Goal: Task Accomplishment & Management: Complete application form

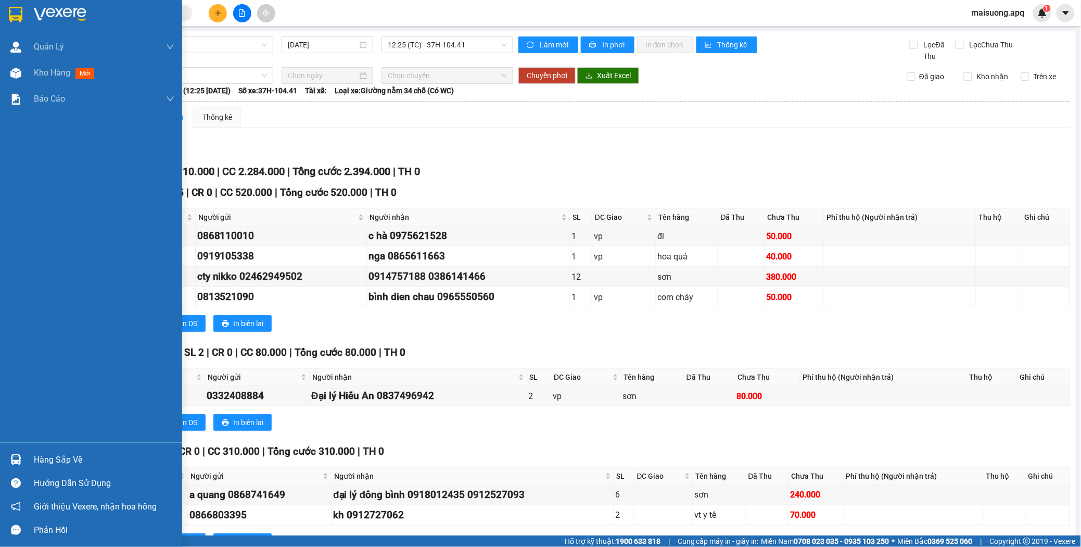
scroll to position [630, 0]
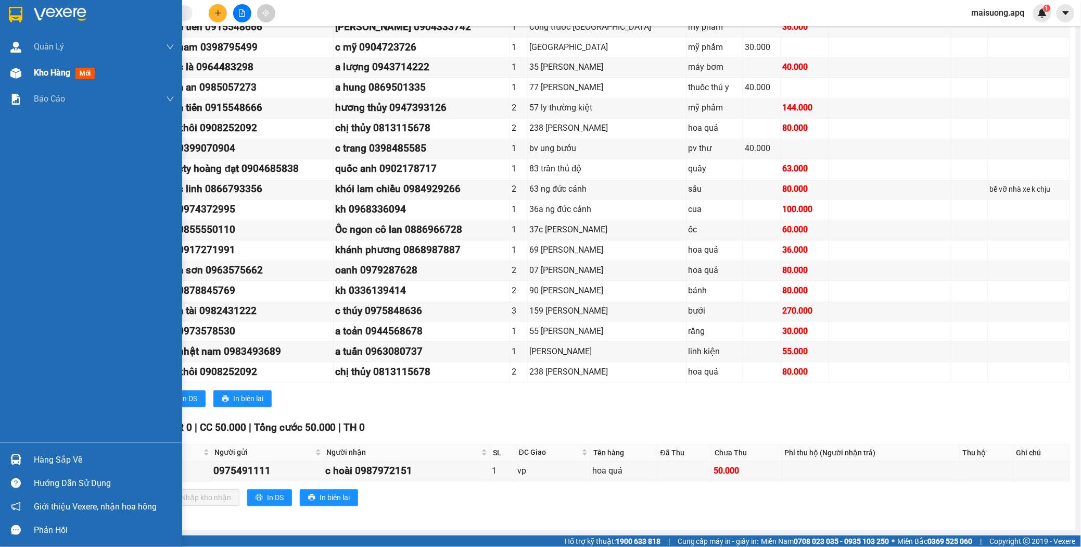
click at [65, 75] on span "Kho hàng" at bounding box center [52, 73] width 36 height 10
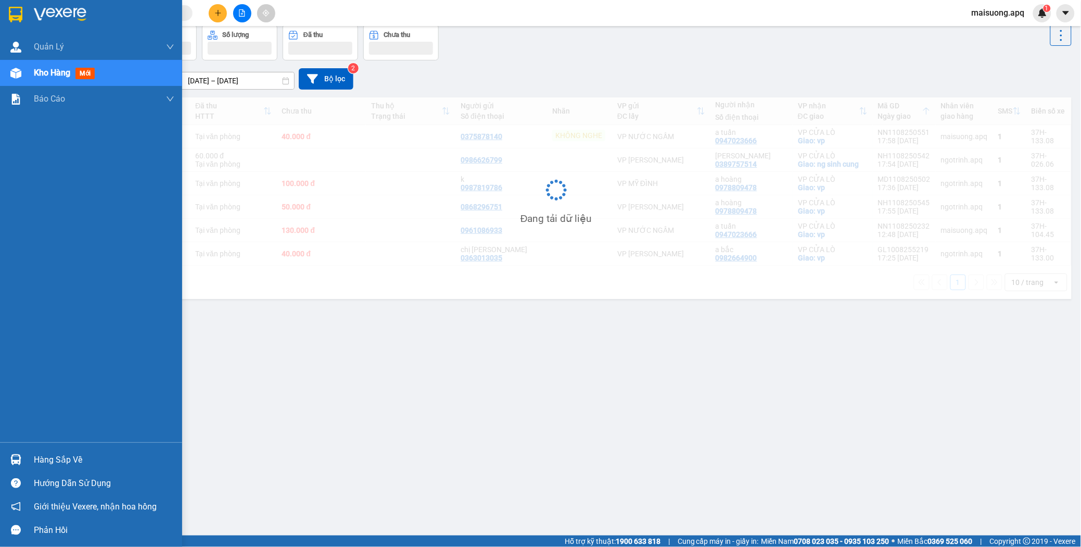
scroll to position [48, 0]
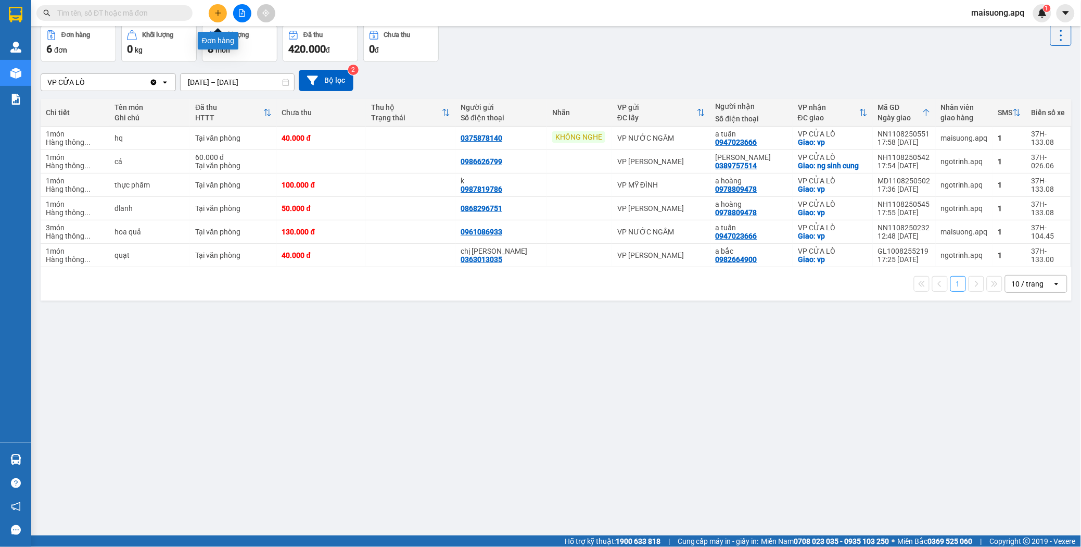
click at [215, 11] on icon "plus" at bounding box center [217, 12] width 7 height 7
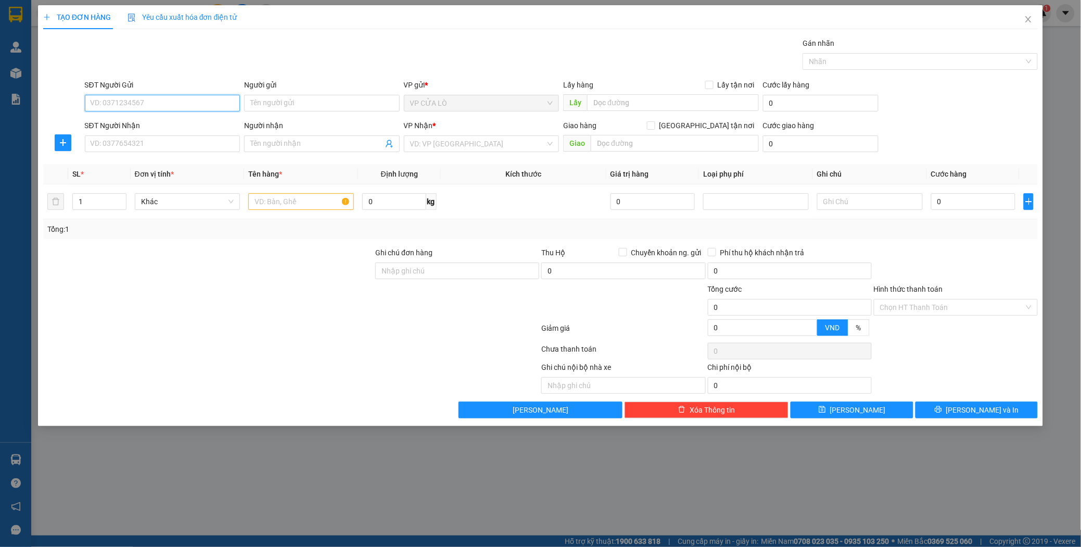
click at [148, 104] on input "SĐT Người Gửi" at bounding box center [163, 103] width 156 height 17
click at [134, 121] on div "0988269125 - chị diệu" at bounding box center [162, 123] width 143 height 11
type input "0988269125"
type input "chị diệu"
type input "0988269125"
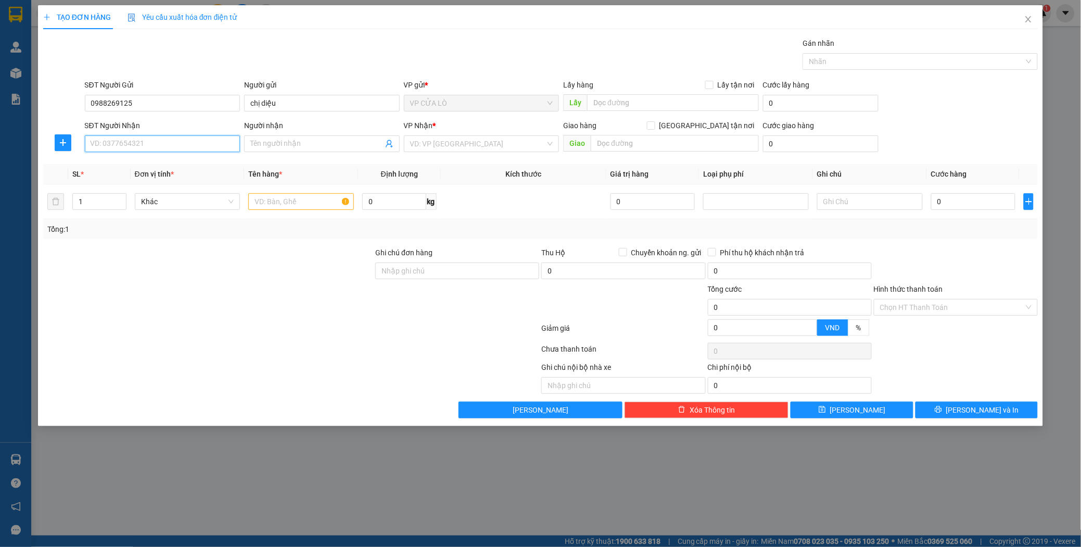
click at [150, 146] on input "SĐT Người Nhận" at bounding box center [163, 143] width 156 height 17
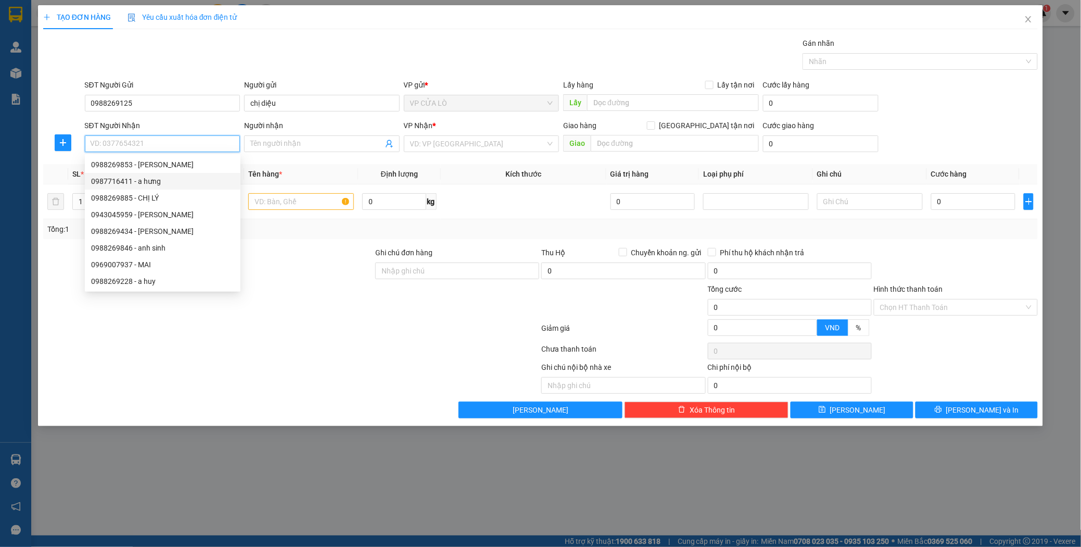
click at [149, 182] on div "0987716411 - a hưng" at bounding box center [162, 180] width 143 height 11
type input "0987716411"
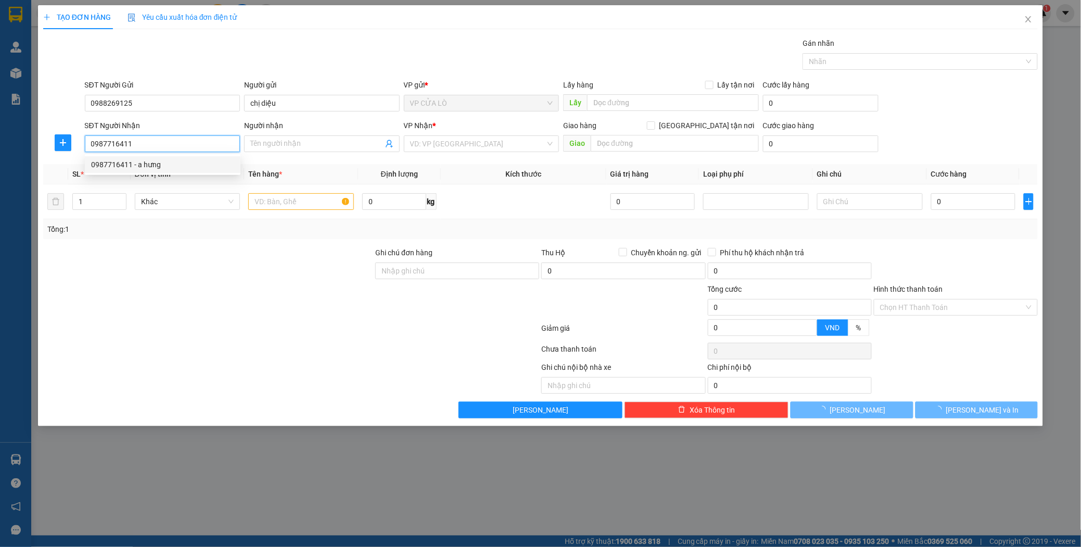
type input "a hưng"
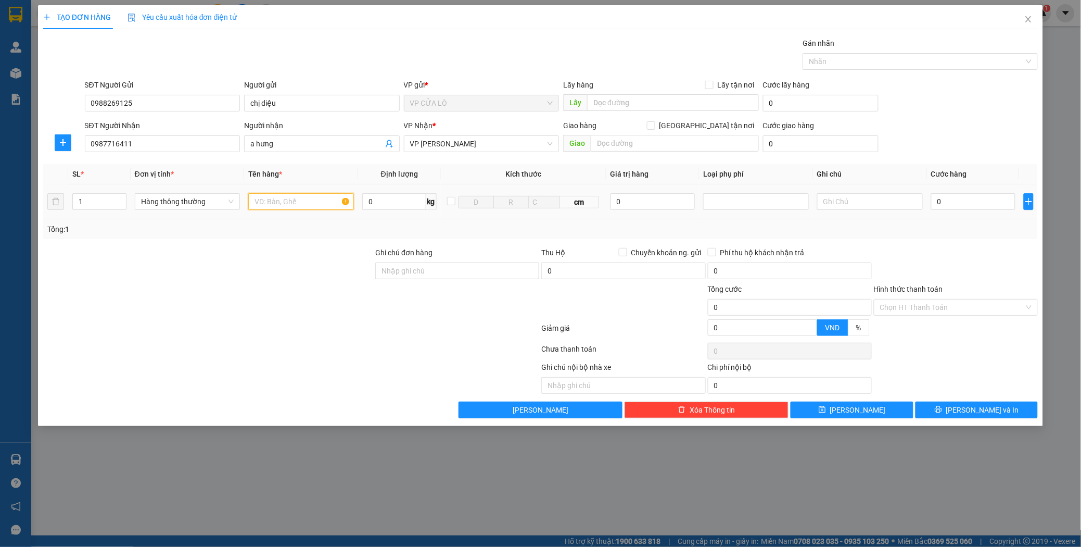
click at [272, 197] on input "text" at bounding box center [301, 201] width 106 height 17
type input "hải sản"
click at [950, 206] on input "0" at bounding box center [973, 201] width 85 height 17
type input "6"
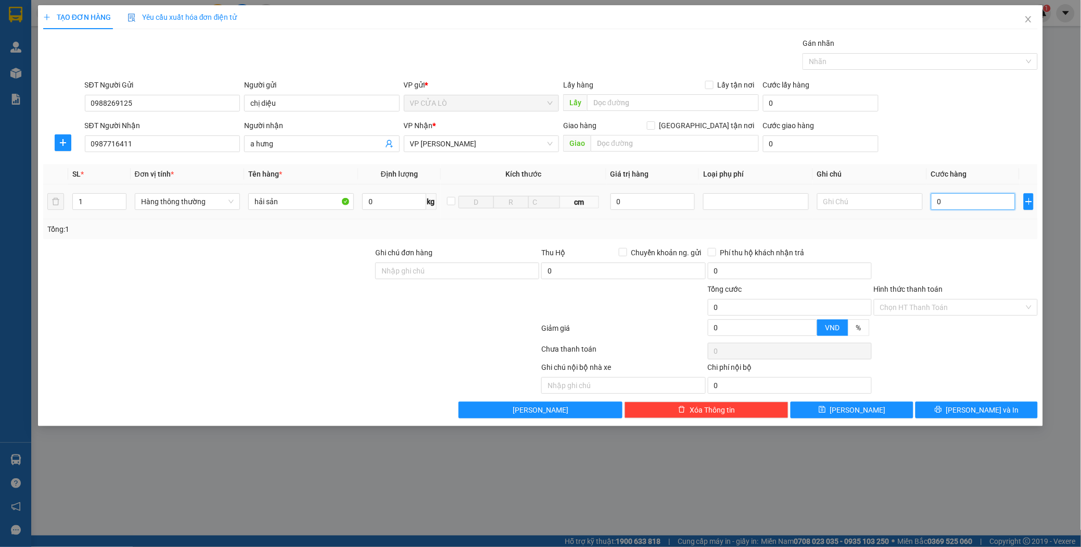
type input "6"
type input "60"
type input "600"
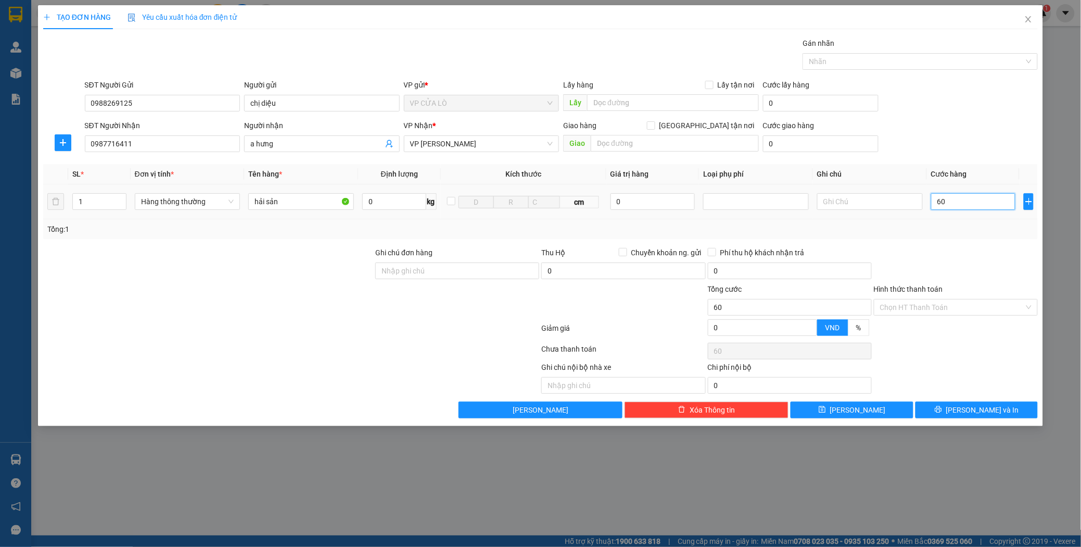
type input "600"
type input "6.000"
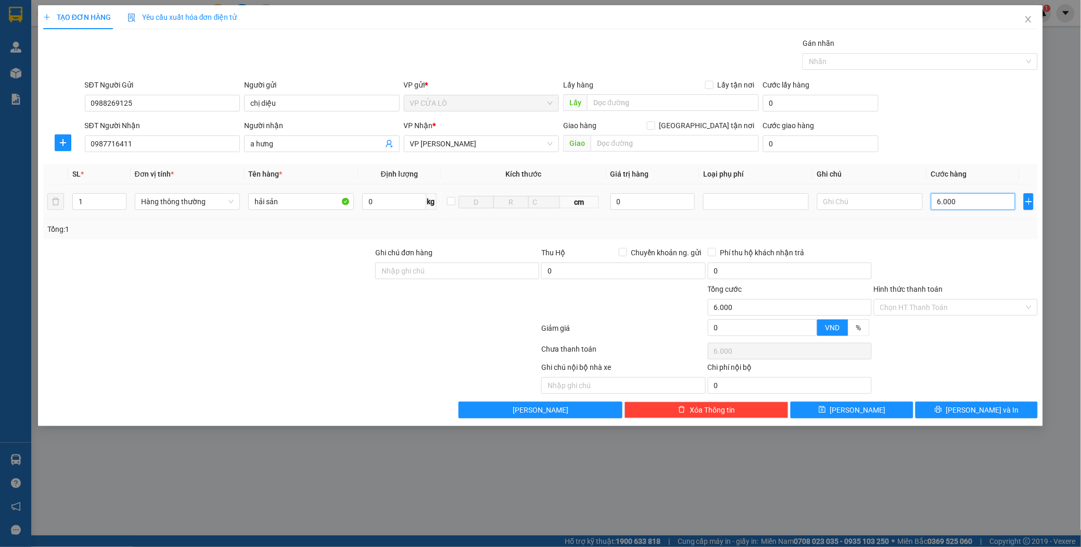
type input "60.000"
type input "0"
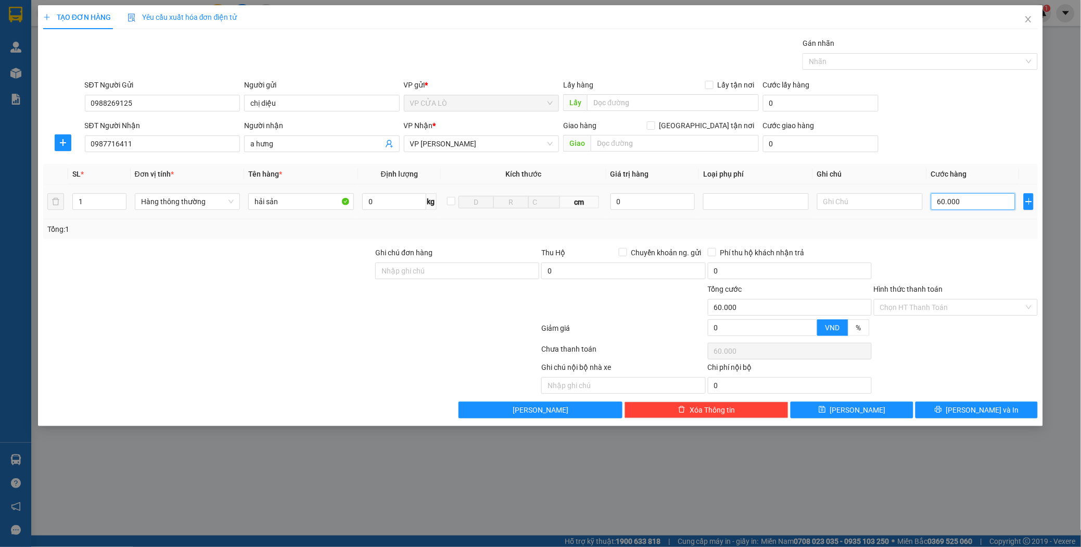
type input "0"
type input "07"
type input "7"
type input "070"
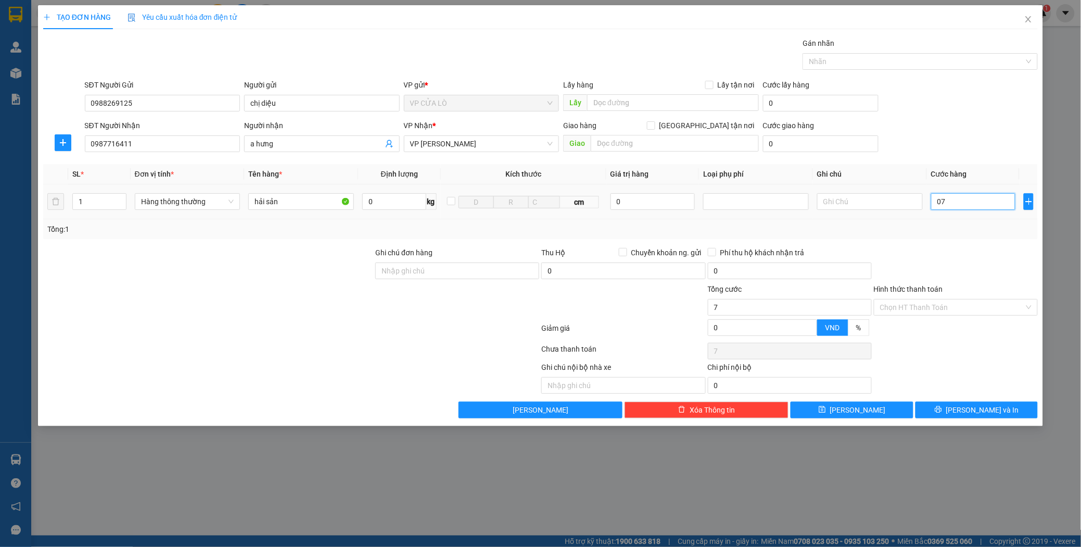
type input "70"
type input "0.700"
type input "700"
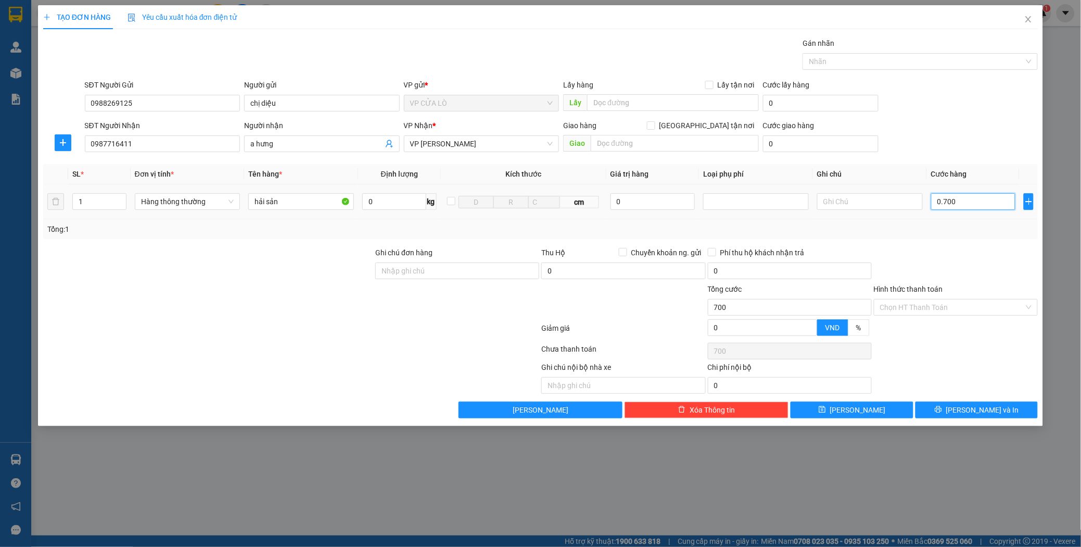
type input "07.000"
type input "7.000"
type input "070.000"
type input "70.000"
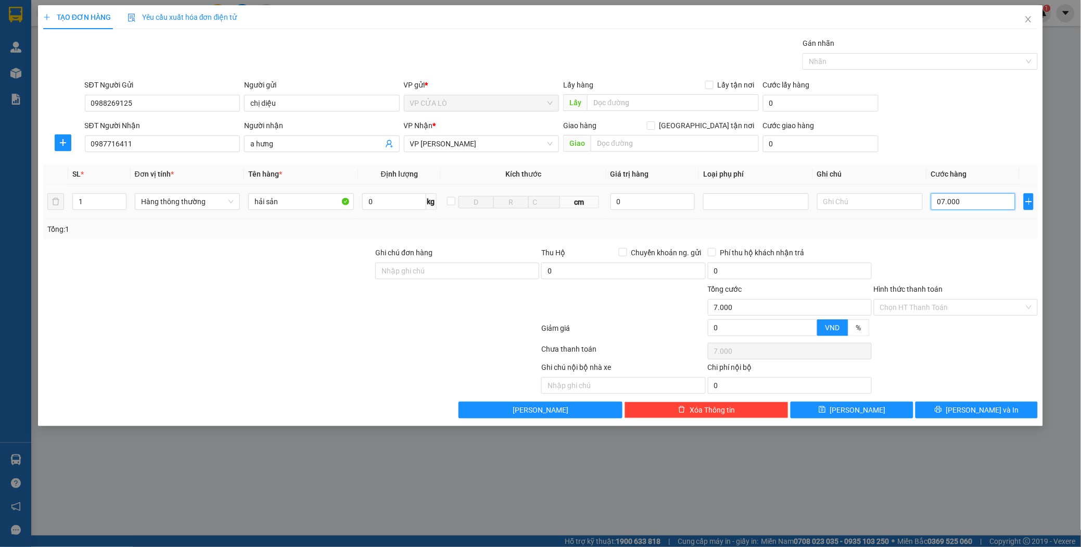
type input "70.000"
type input "07.000"
type input "7.000"
type input "0.700"
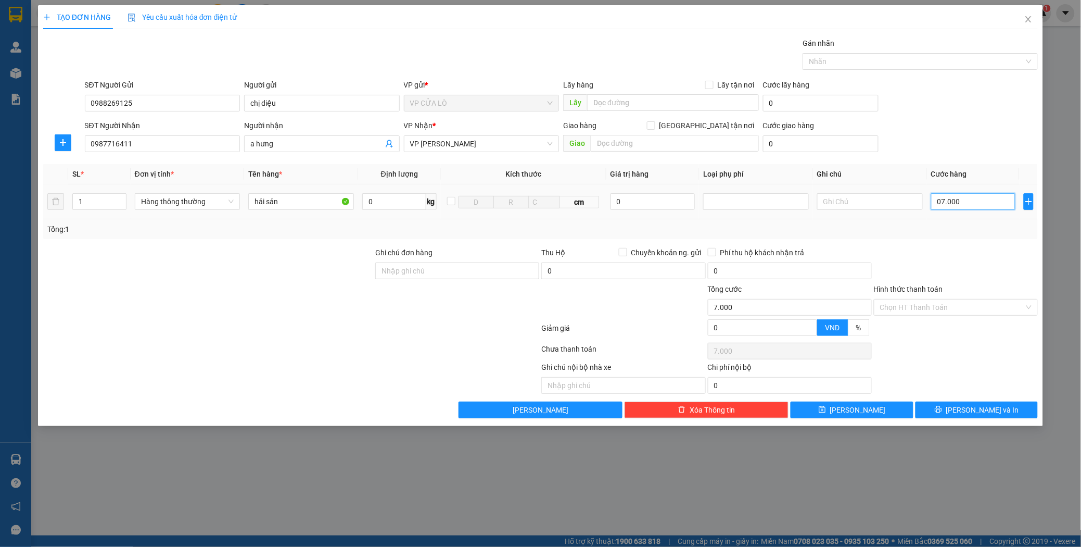
type input "700"
type input "070"
type input "70"
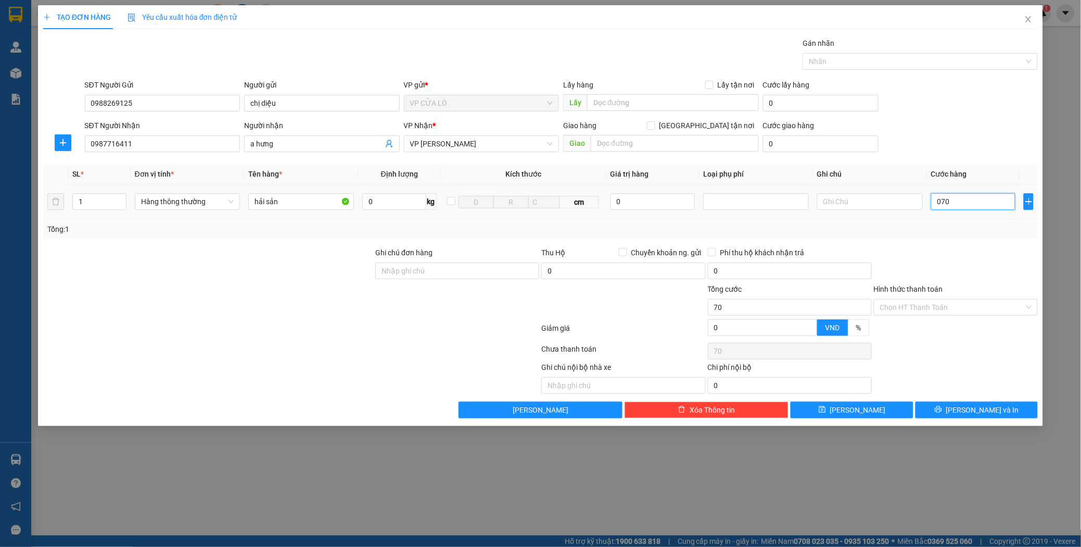
type input "07"
type input "7"
type input "0"
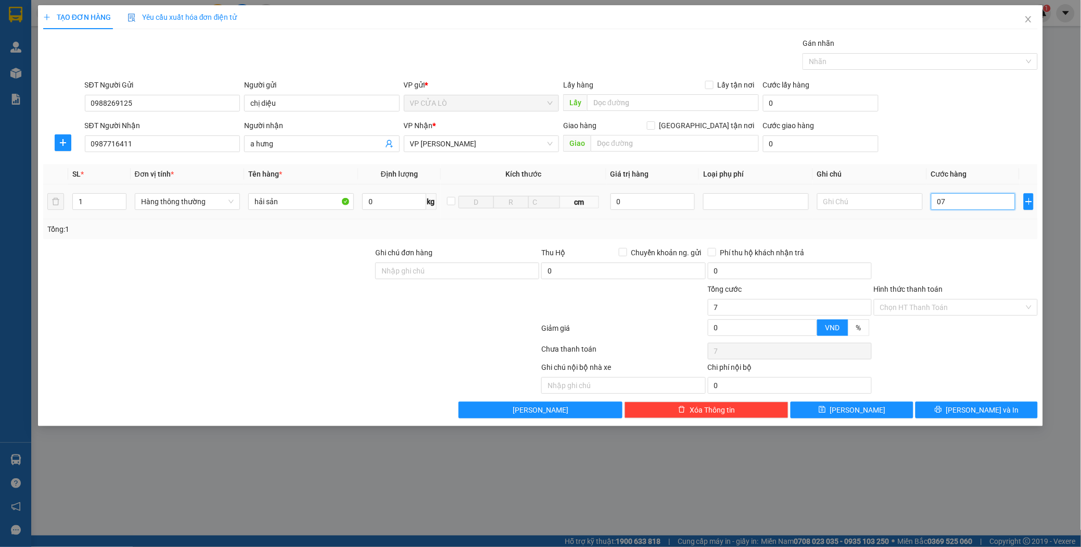
type input "0"
type input "06"
type input "6"
type input "060"
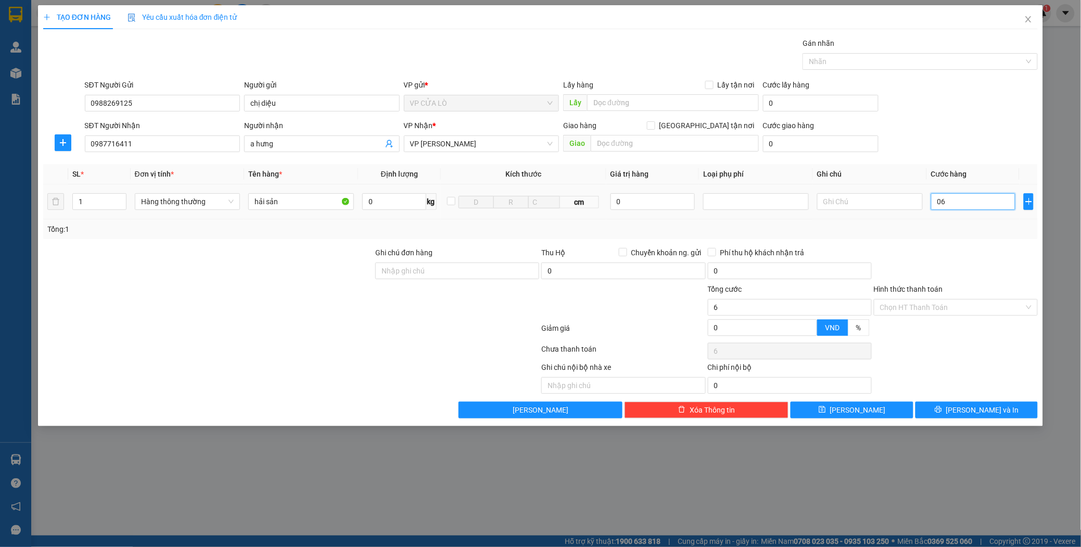
type input "60"
type input "0.600"
type input "600"
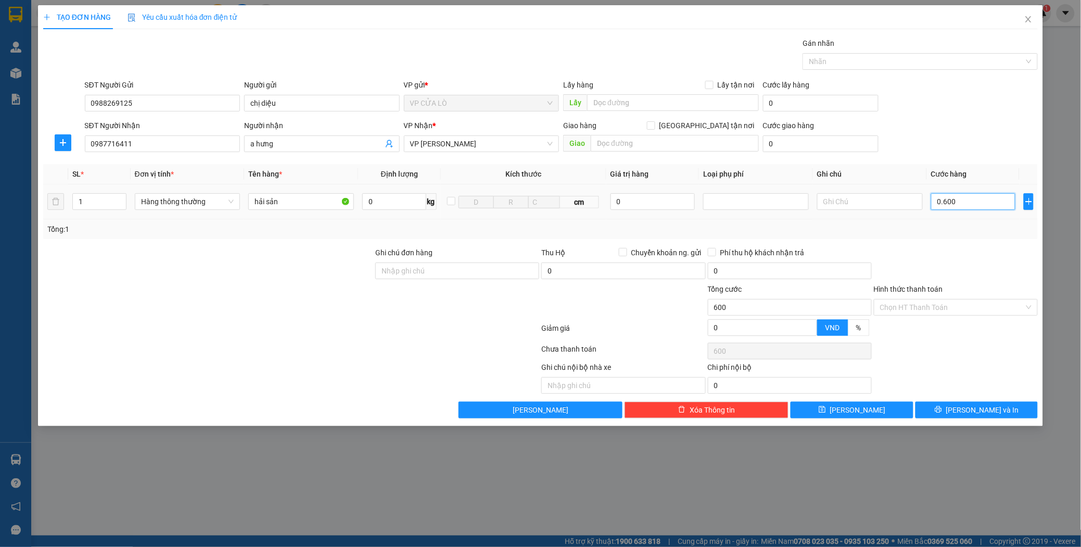
type input "06.000"
type input "6.000"
type input "060.000"
type input "60.000"
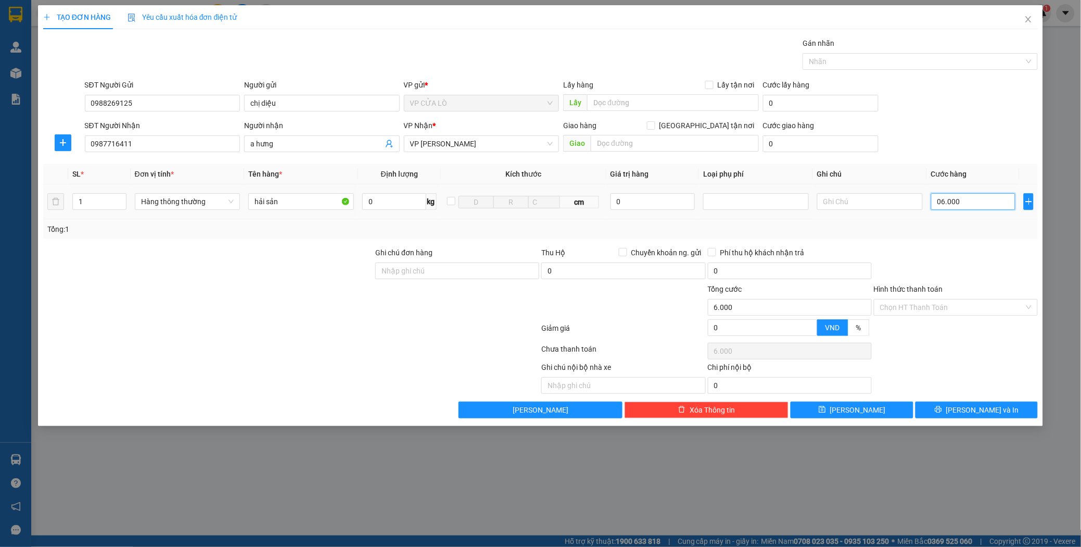
type input "60.000"
click at [984, 411] on span "[PERSON_NAME] và In" at bounding box center [982, 409] width 73 height 11
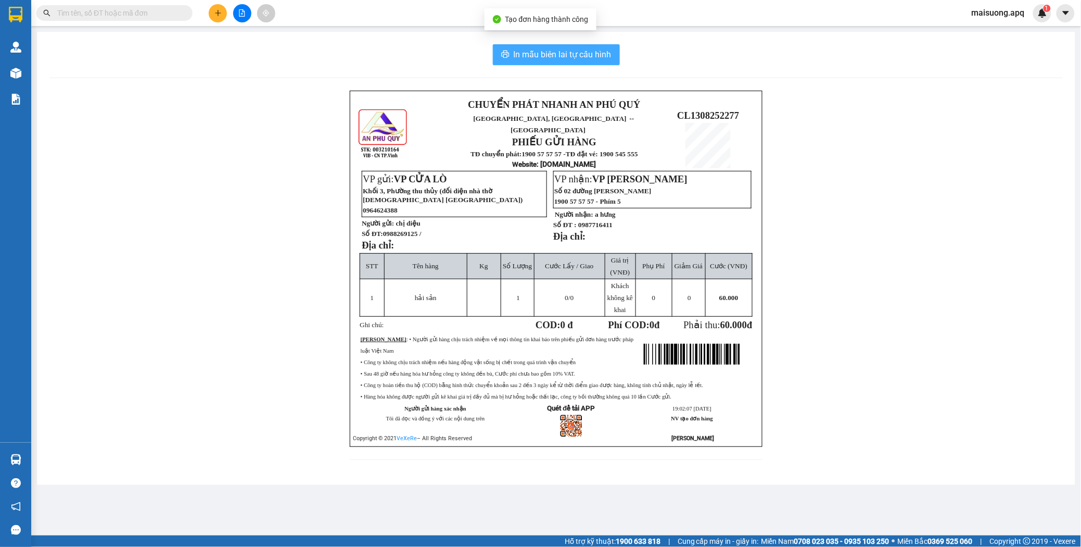
click at [573, 55] on span "In mẫu biên lai tự cấu hình" at bounding box center [563, 54] width 98 height 13
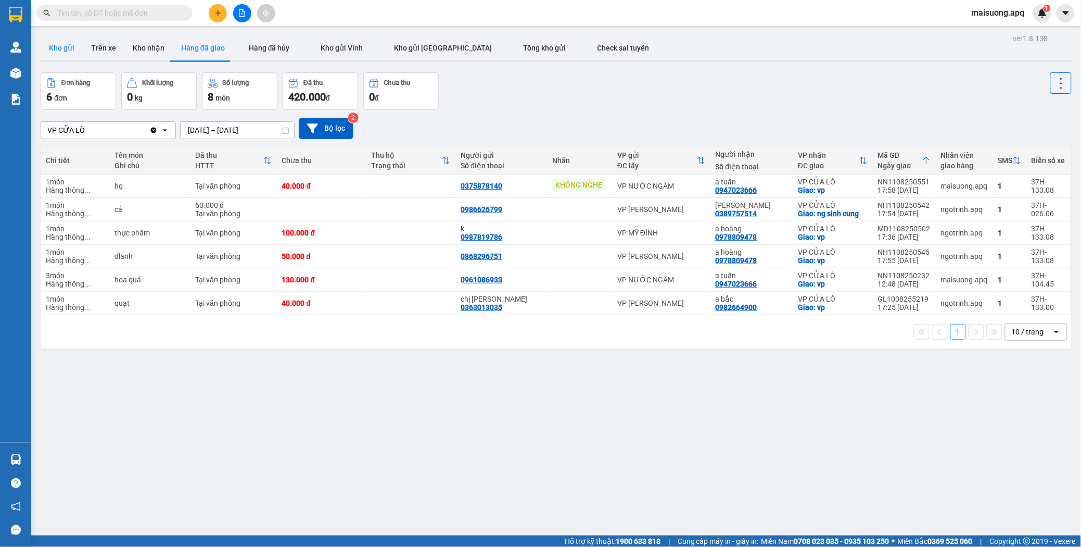
click at [71, 49] on button "Kho gửi" at bounding box center [62, 47] width 42 height 25
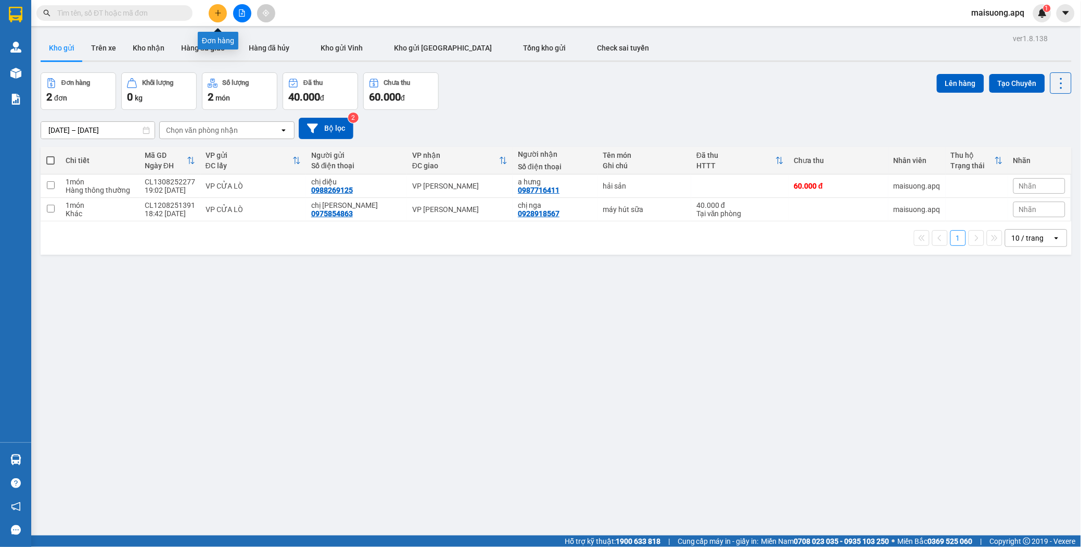
click at [217, 11] on icon "plus" at bounding box center [217, 12] width 7 height 7
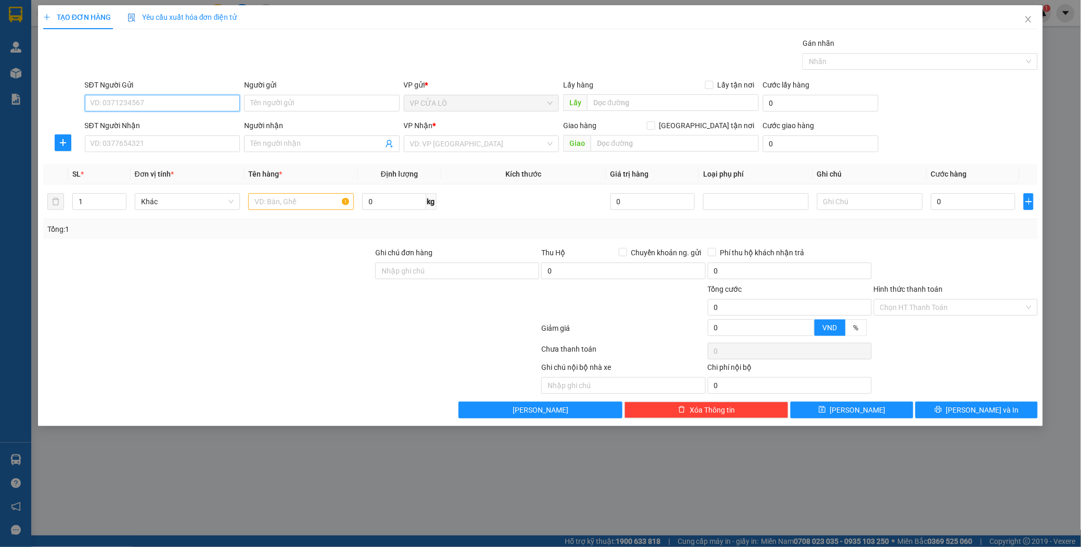
click at [174, 103] on input "SĐT Người Gửi" at bounding box center [163, 103] width 156 height 17
click at [255, 102] on input "Người gửi" at bounding box center [322, 103] width 156 height 17
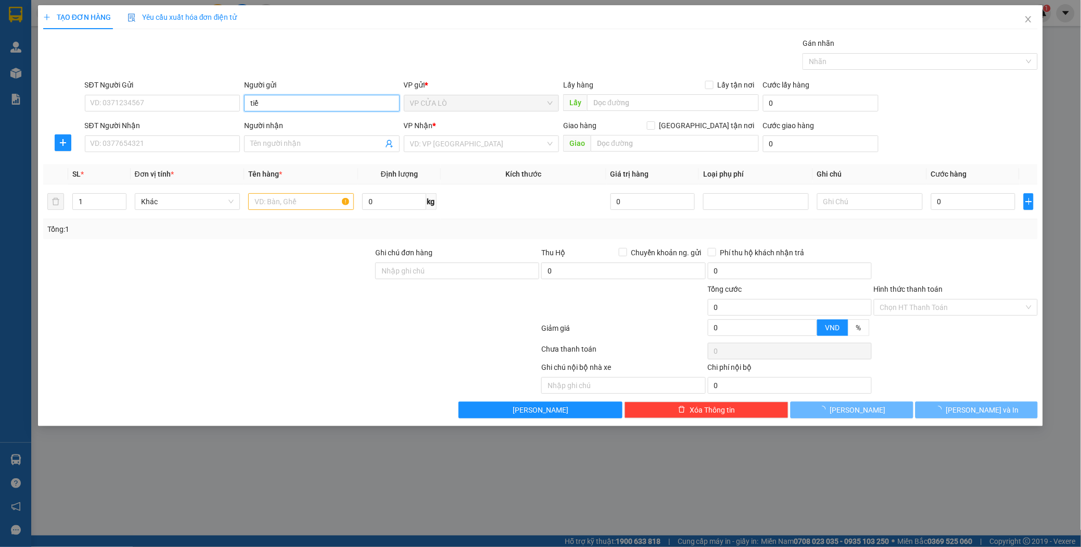
type input "tiểu"
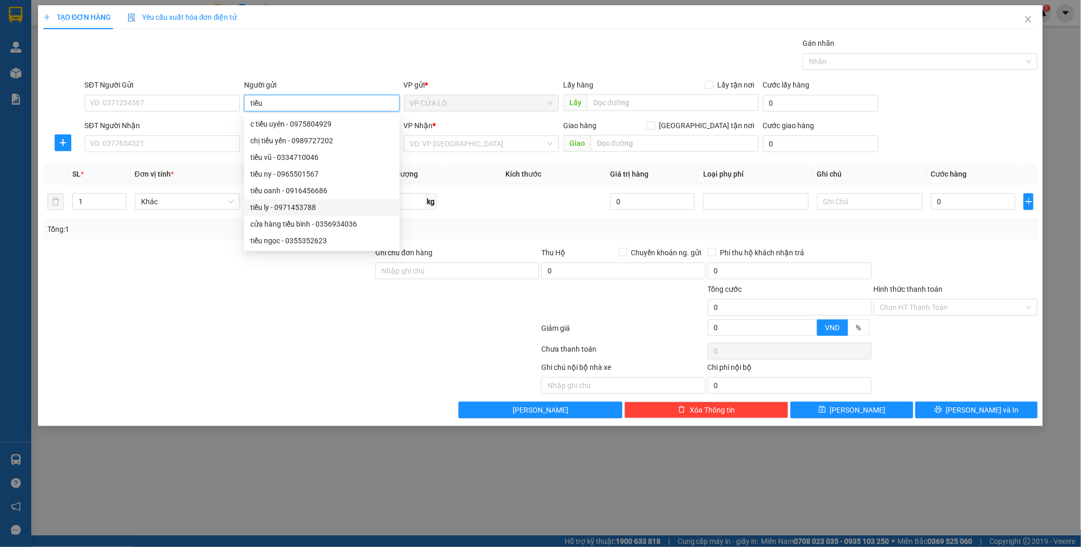
click at [295, 205] on div "tiểu ly - 0971453788" at bounding box center [321, 206] width 143 height 11
type input "0971453788"
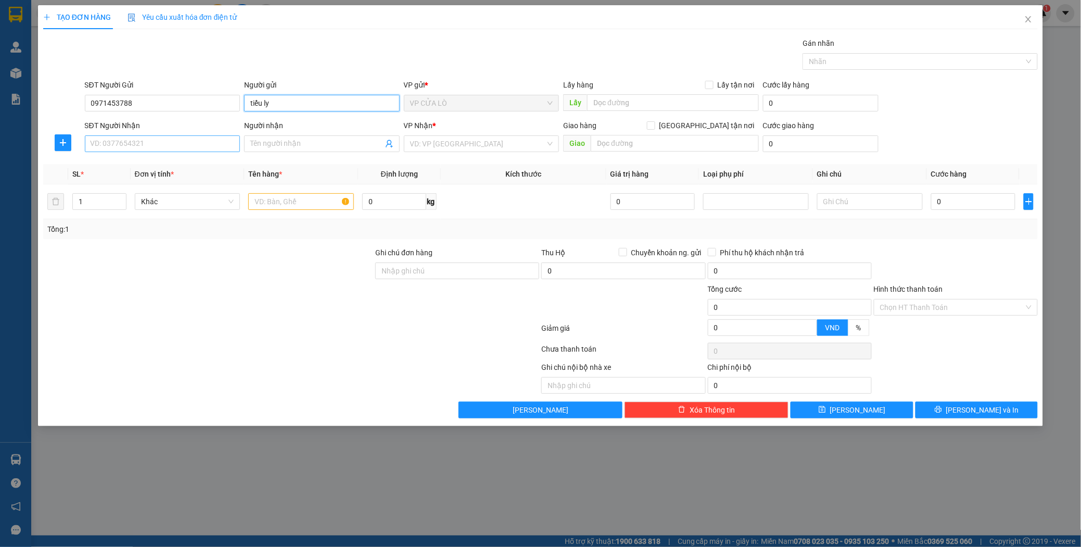
type input "tiểu ly"
click at [115, 141] on input "SĐT Người Nhận" at bounding box center [163, 143] width 156 height 17
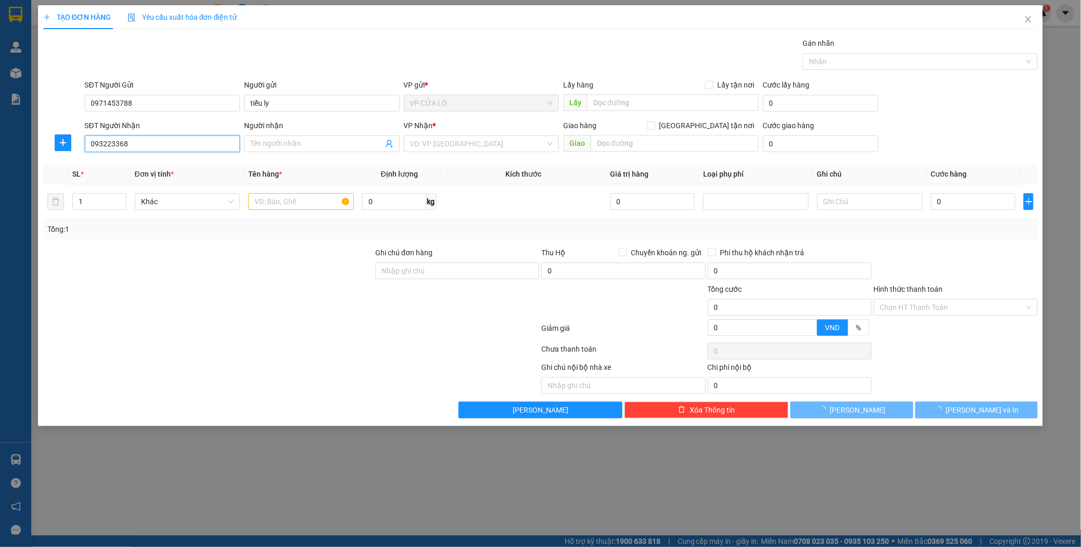
type input "0932233683"
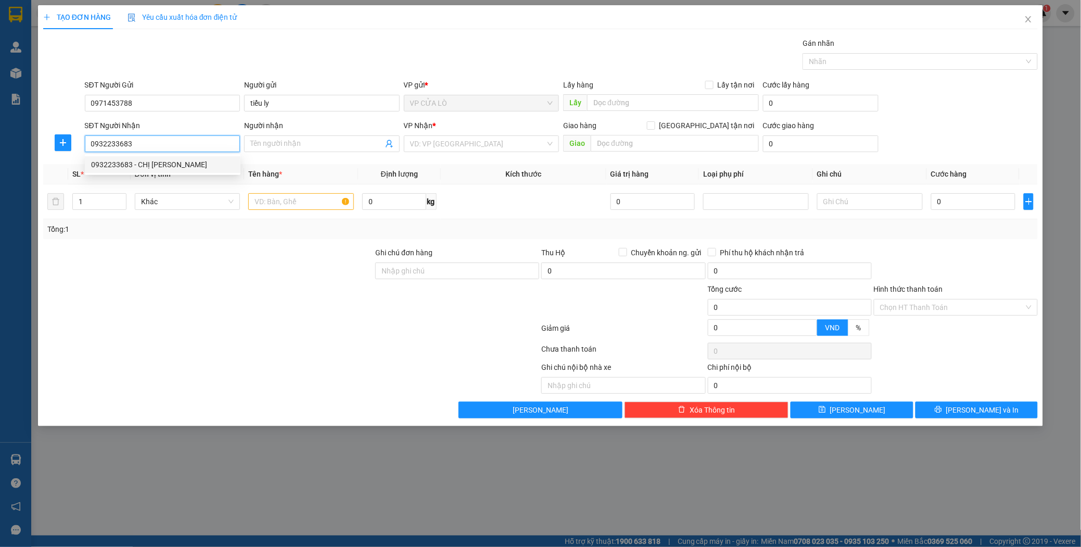
click at [199, 167] on div "0932233683 - CHỊ [PERSON_NAME]" at bounding box center [162, 164] width 143 height 11
type input "CHỊ [PERSON_NAME]"
type input "VP [PERSON_NAME]"
click at [505, 142] on span "Dọc đường" at bounding box center [481, 144] width 143 height 16
type input "0932233683"
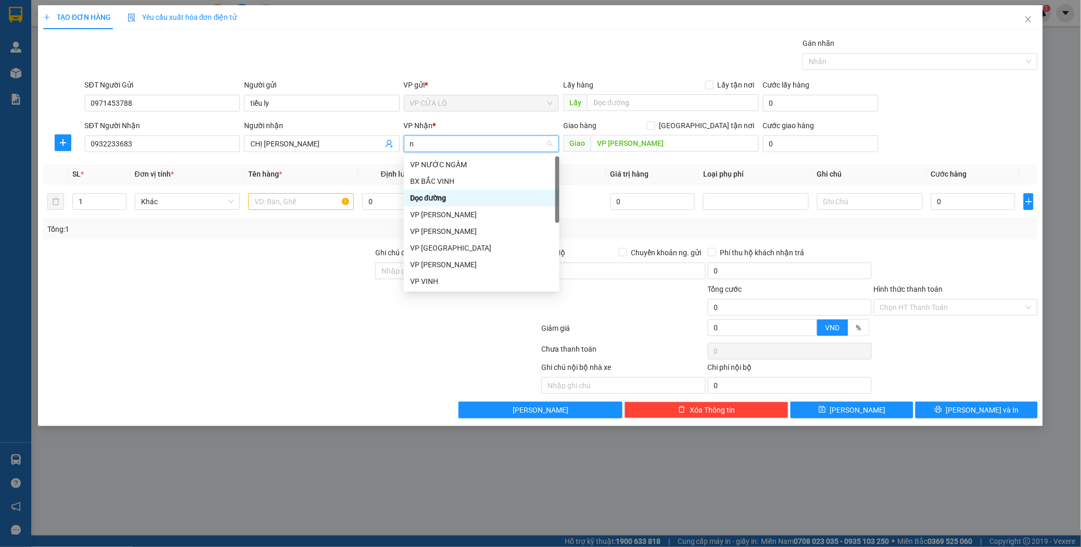
type input "ng"
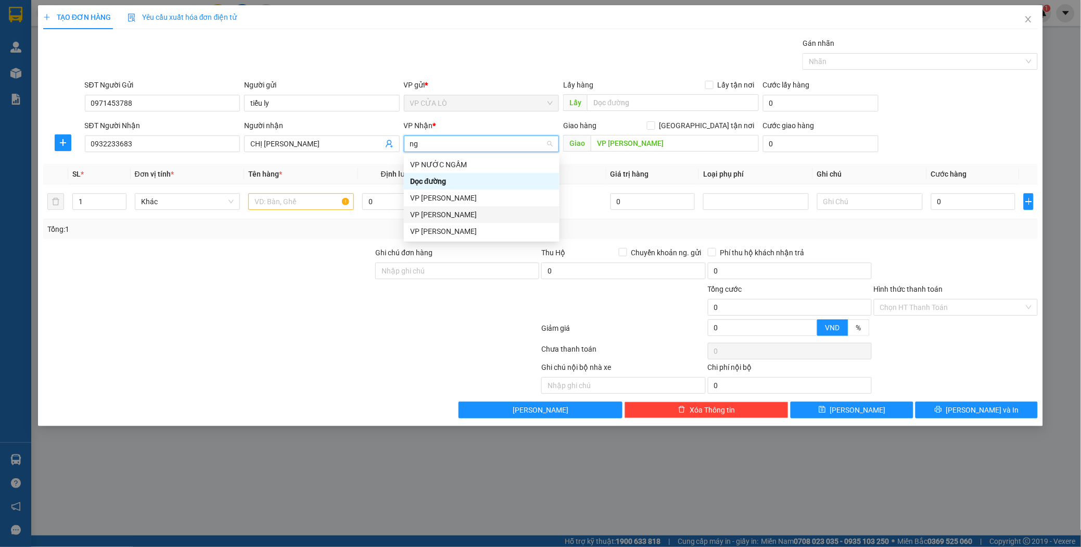
click at [503, 217] on div "VP [PERSON_NAME]" at bounding box center [481, 214] width 143 height 11
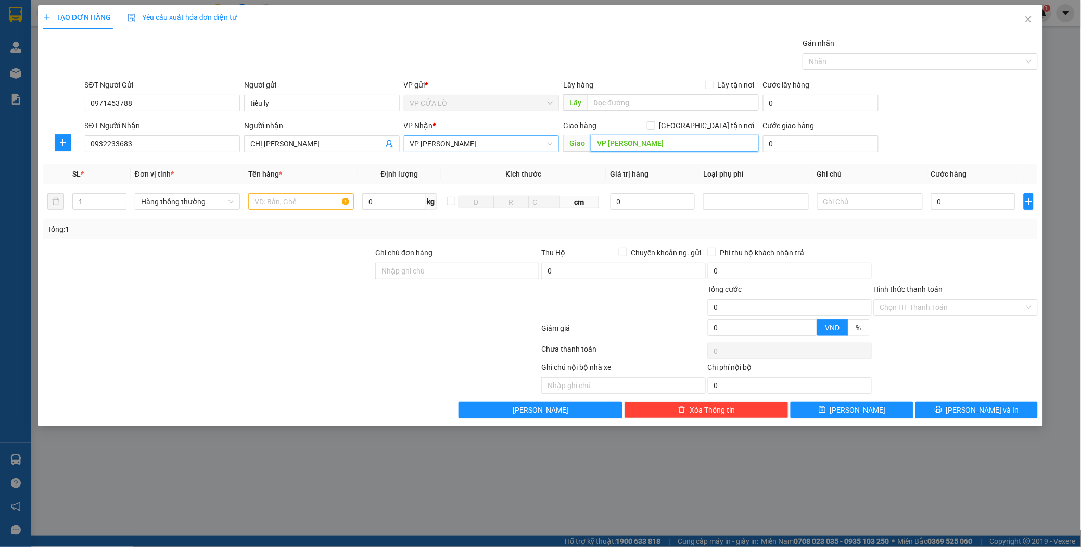
click at [683, 146] on input "VP [PERSON_NAME]" at bounding box center [675, 143] width 168 height 17
click at [270, 203] on input "text" at bounding box center [301, 201] width 106 height 17
type input "hải sản"
click at [945, 200] on input "0" at bounding box center [973, 201] width 85 height 17
type input "6"
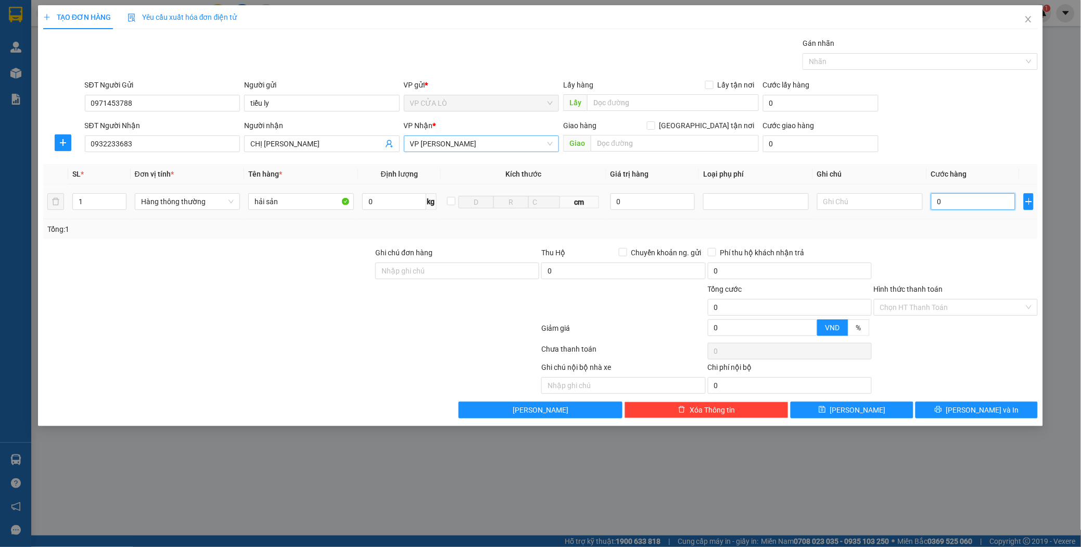
type input "6"
type input "60"
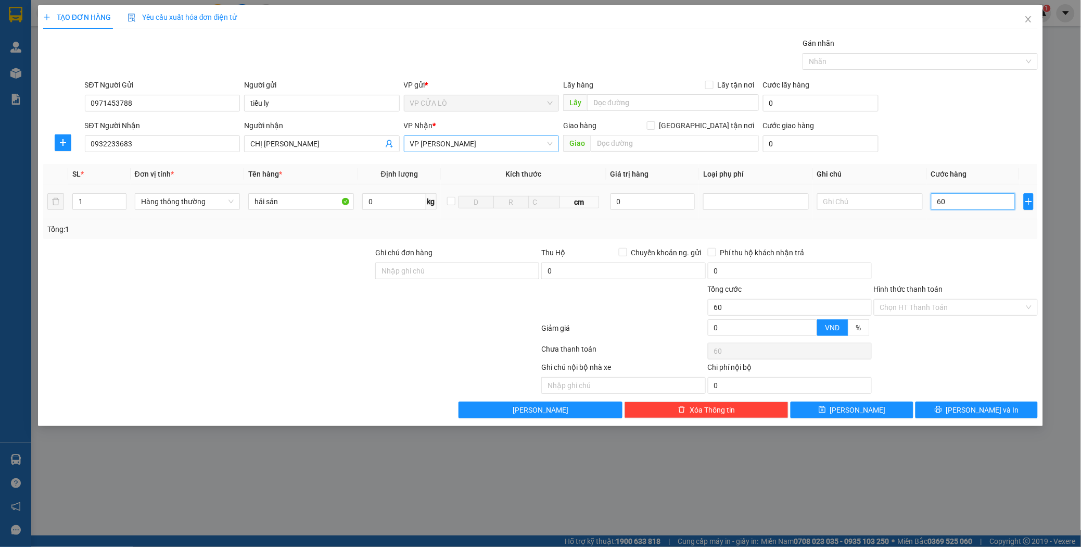
type input "600"
type input "6.000"
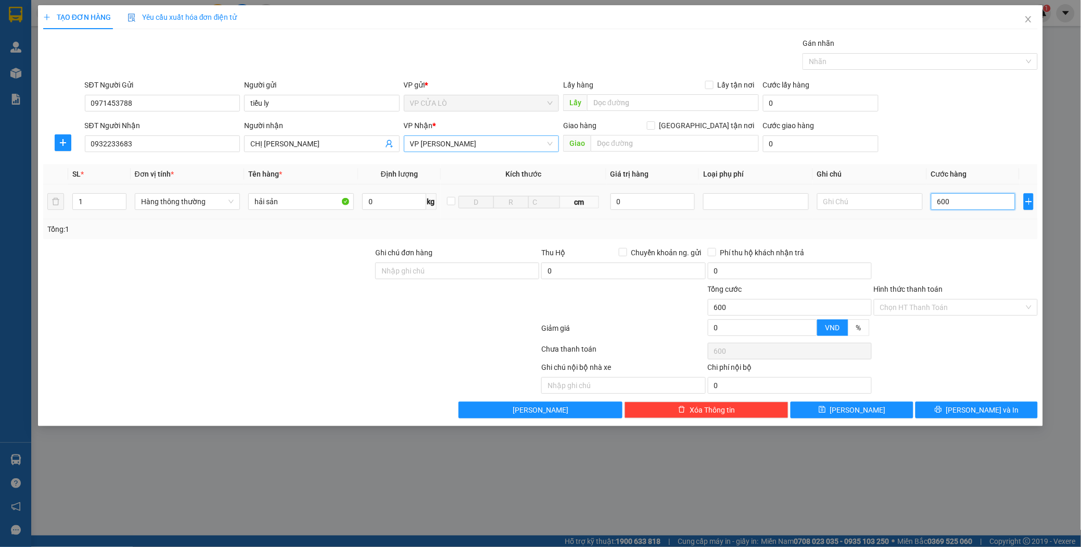
type input "6.000"
type input "60.000"
type input "0"
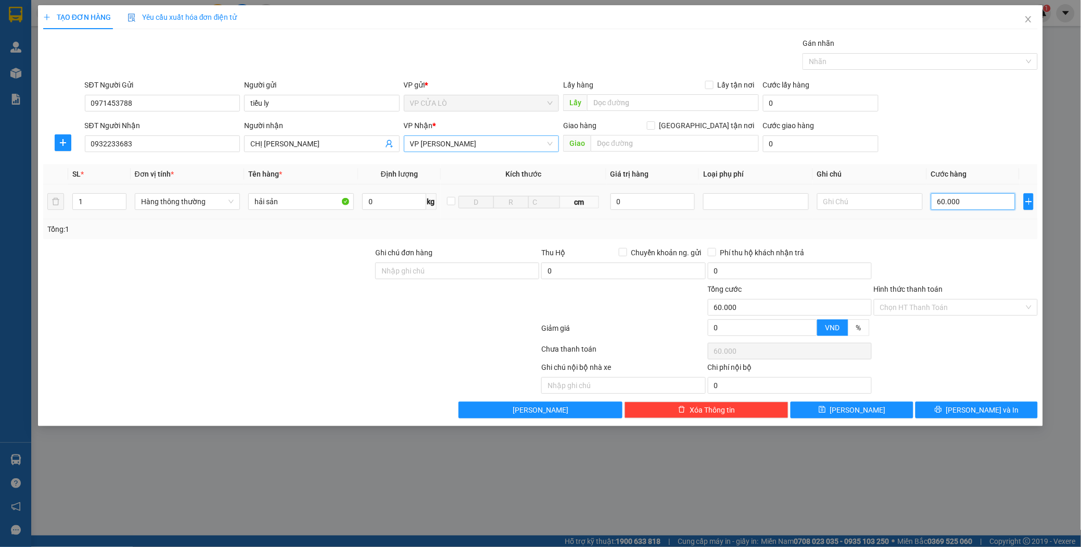
type input "0"
type input "05"
type input "5"
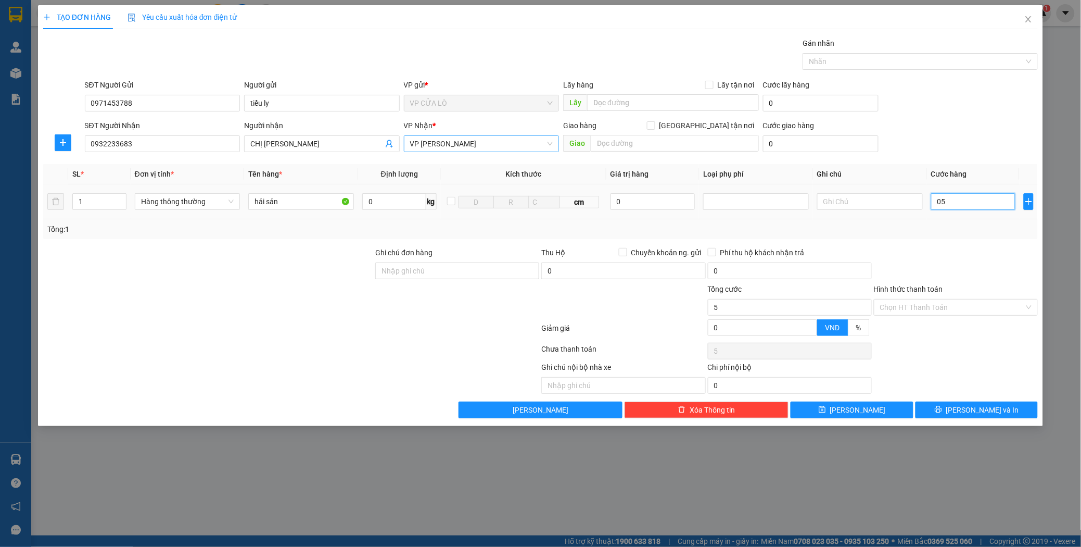
type input "050"
type input "50"
type input "0.500"
type input "500"
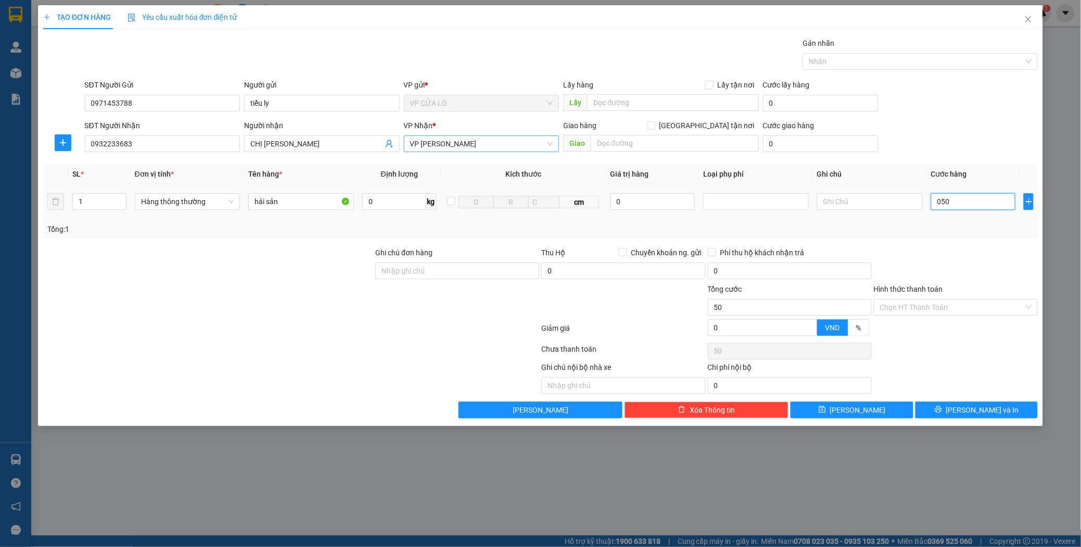
type input "500"
type input "05.000"
type input "5.000"
type input "050.000"
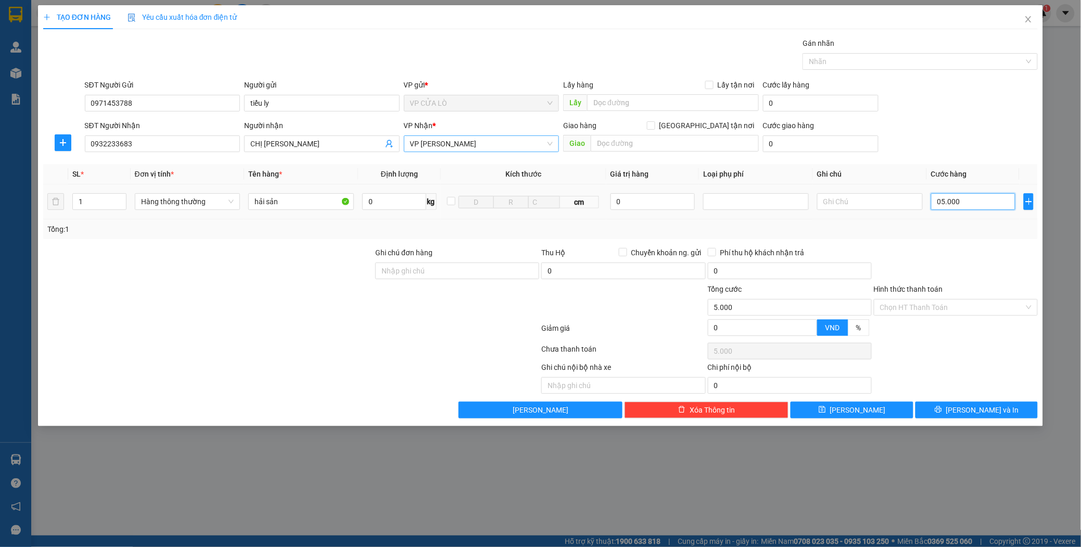
type input "50.000"
click at [937, 303] on input "Hình thức thanh toán" at bounding box center [952, 307] width 144 height 16
click at [979, 254] on div at bounding box center [956, 265] width 166 height 36
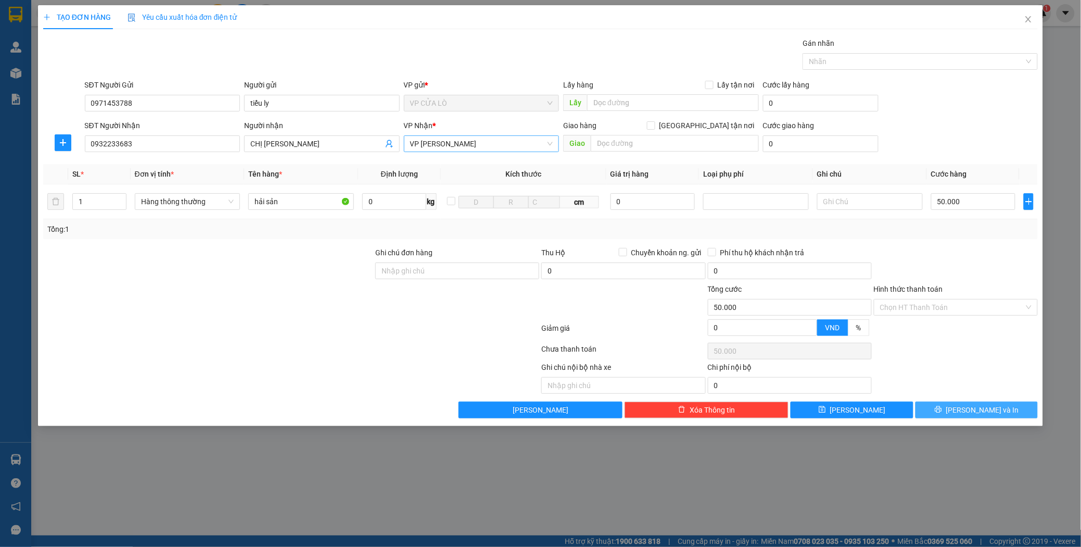
click at [986, 412] on span "[PERSON_NAME] và In" at bounding box center [982, 409] width 73 height 11
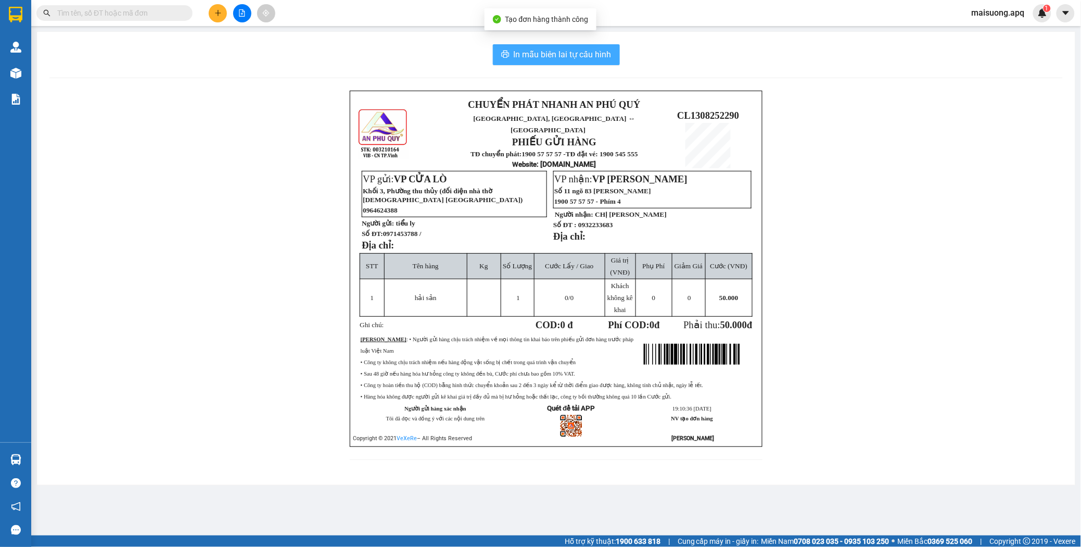
click at [563, 53] on span "In mẫu biên lai tự cấu hình" at bounding box center [563, 54] width 98 height 13
